Goal: Information Seeking & Learning: Learn about a topic

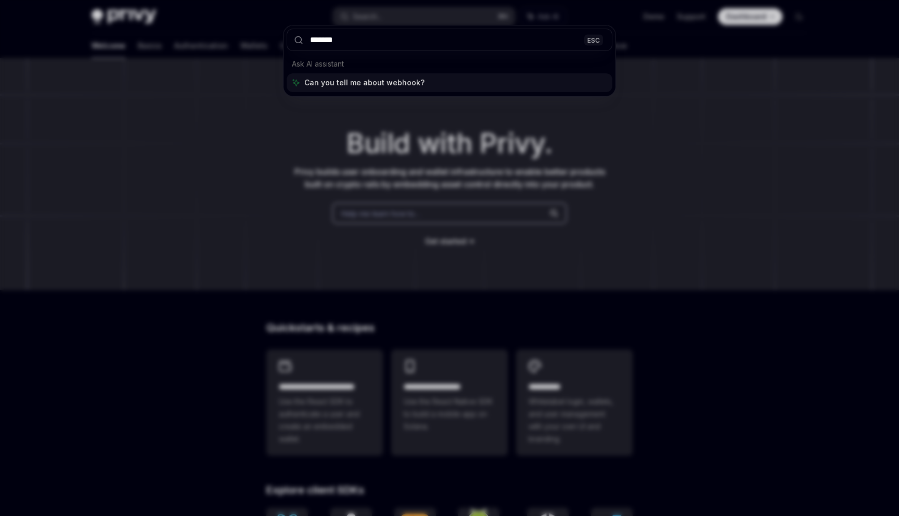
type input "********"
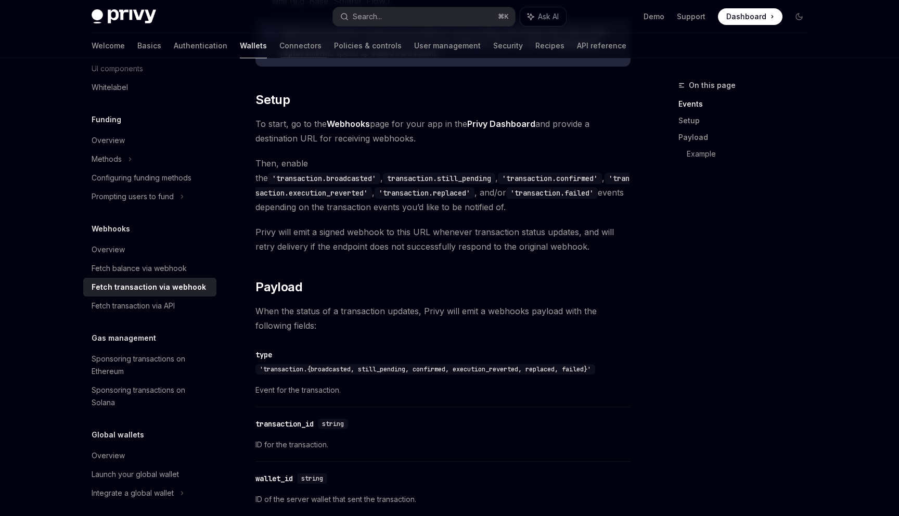
scroll to position [615, 0]
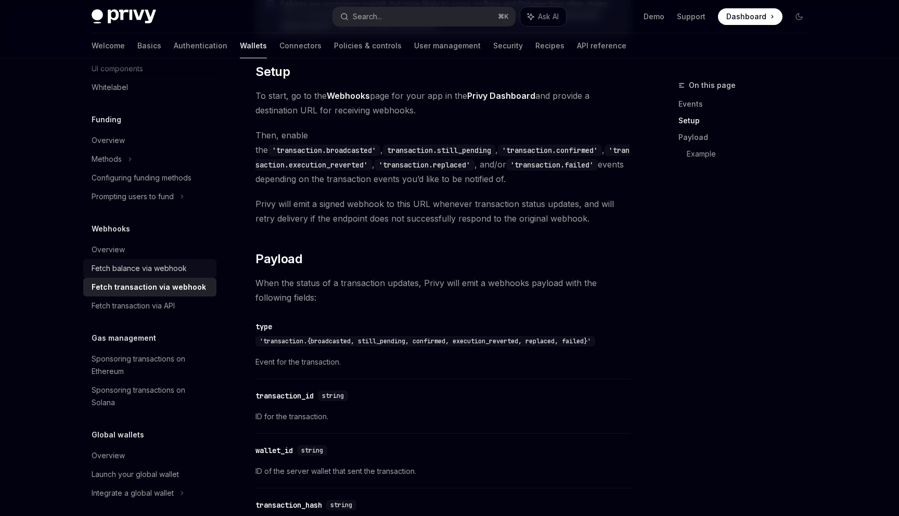
click at [162, 267] on div "Fetch balance via webhook" at bounding box center [139, 268] width 95 height 12
type textarea "*"
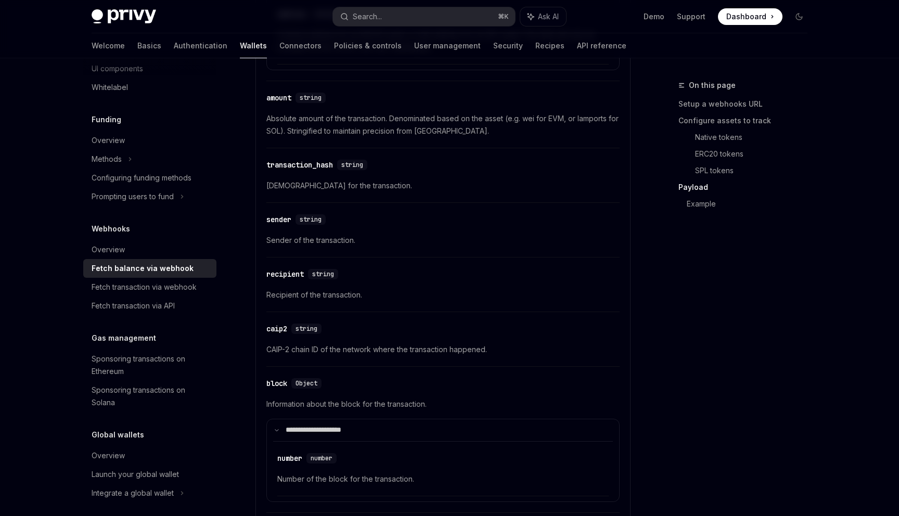
scroll to position [1294, 0]
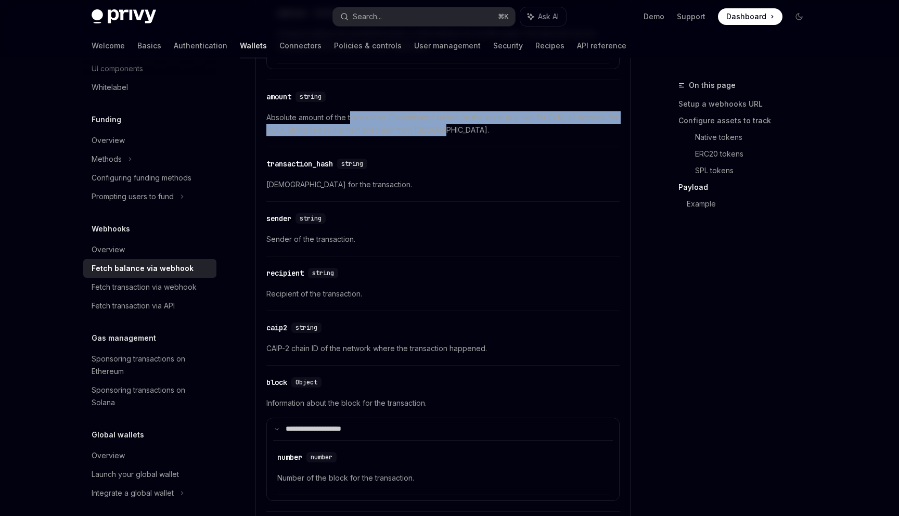
drag, startPoint x: 474, startPoint y: 130, endPoint x: 352, endPoint y: 122, distance: 121.5
click at [352, 122] on span "Absolute amount of the transaction. Denominated based on the asset (e.g. wei fo…" at bounding box center [442, 123] width 353 height 25
